Goal: Task Accomplishment & Management: Manage account settings

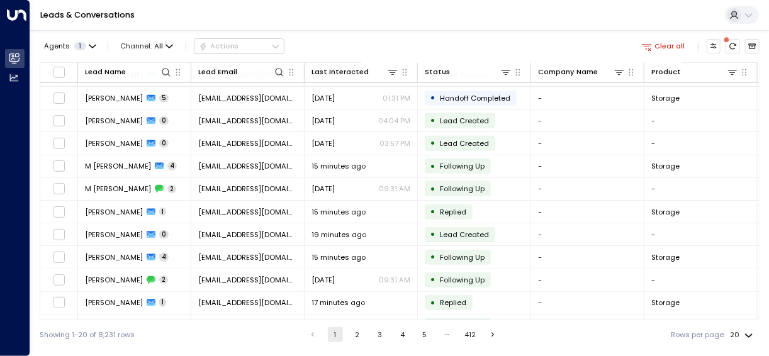
scroll to position [216, 0]
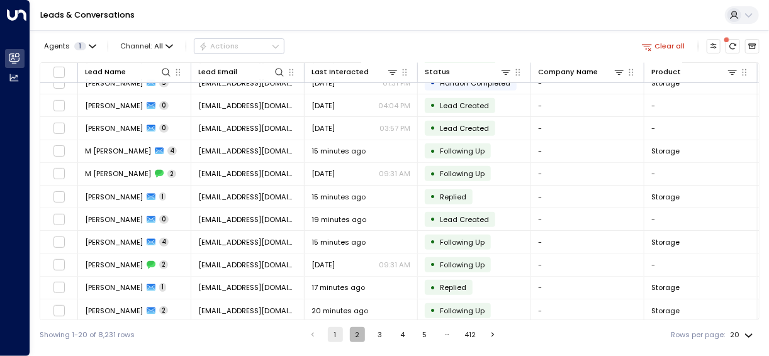
click at [357, 337] on button "2" at bounding box center [357, 334] width 15 height 15
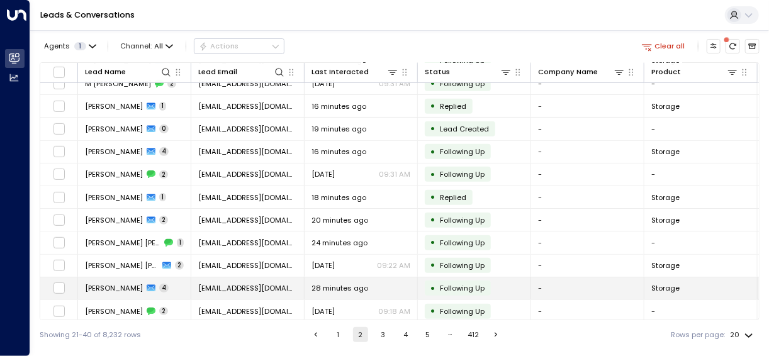
scroll to position [216, 0]
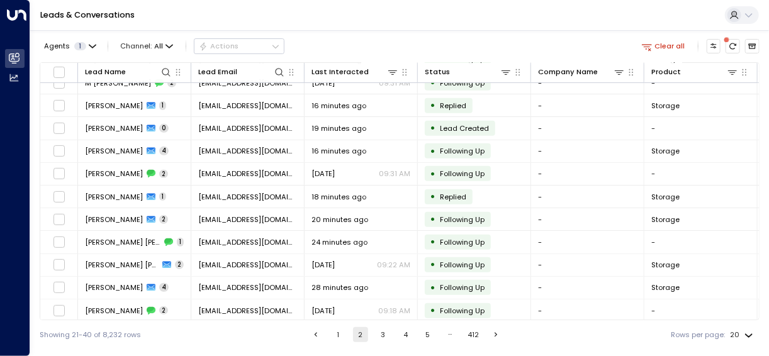
click at [381, 340] on button "3" at bounding box center [383, 334] width 15 height 15
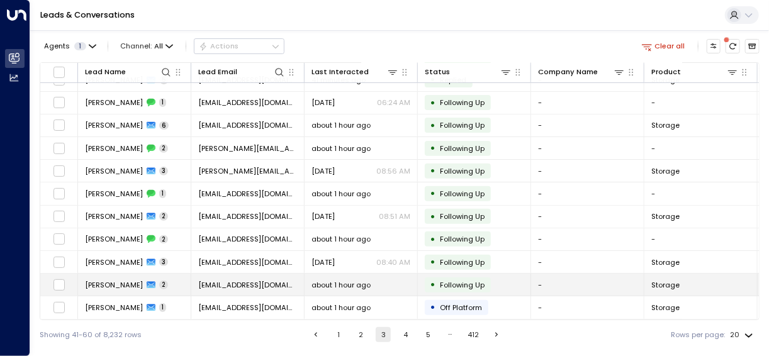
scroll to position [216, 0]
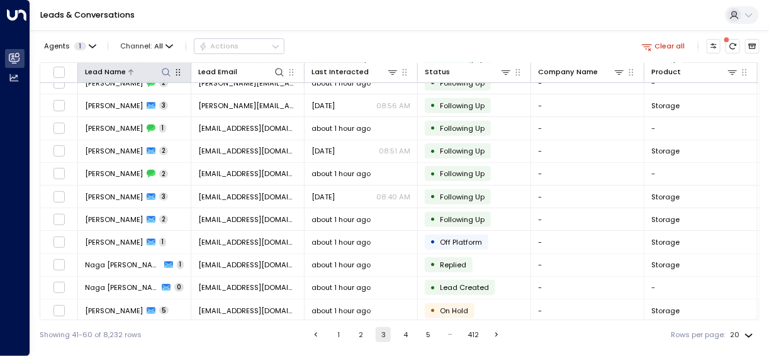
click at [166, 74] on icon at bounding box center [166, 72] width 10 height 10
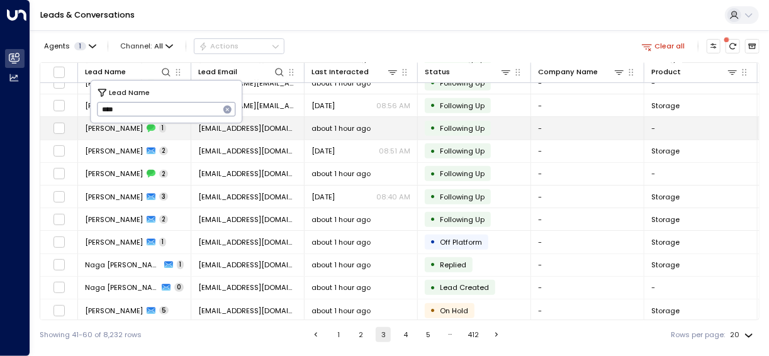
type input "*****"
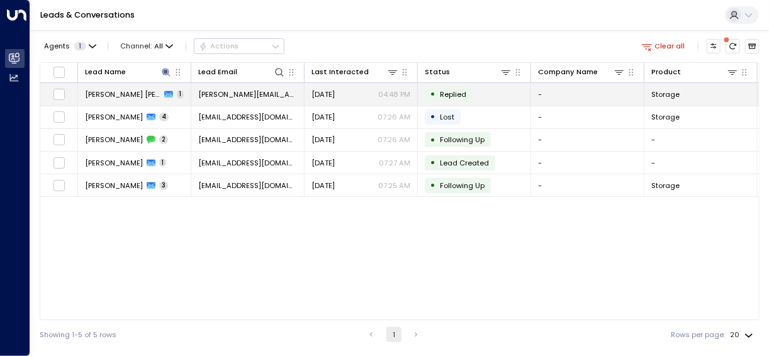
click at [81, 93] on td "[PERSON_NAME] [PERSON_NAME] 1" at bounding box center [134, 94] width 113 height 22
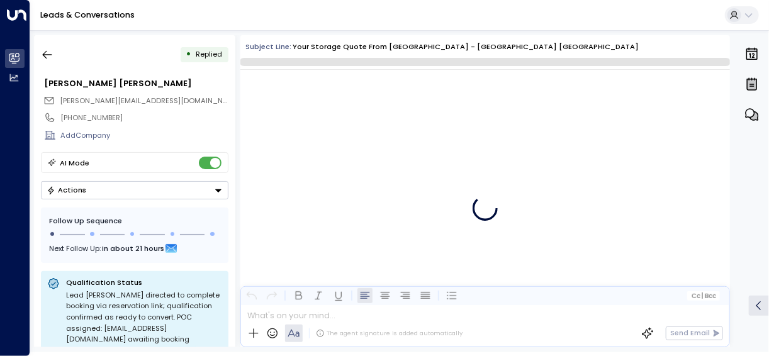
scroll to position [665, 0]
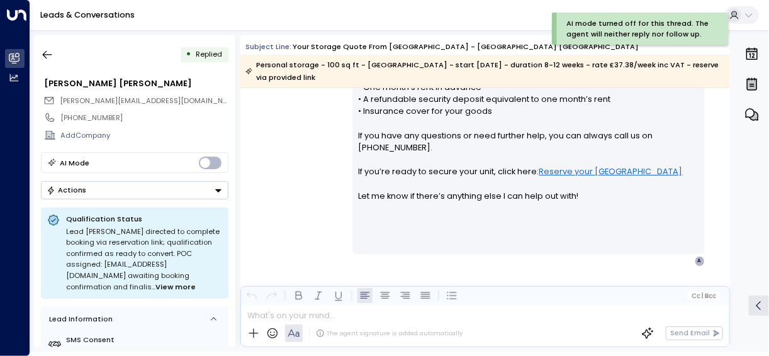
click at [218, 186] on icon "Button group with a nested menu" at bounding box center [218, 190] width 9 height 9
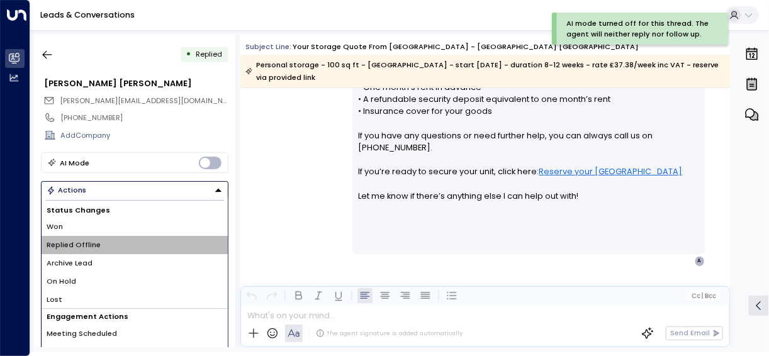
click at [138, 246] on li "Replied Offline" at bounding box center [135, 245] width 186 height 18
